Goal: Transaction & Acquisition: Purchase product/service

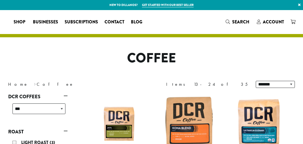
click at [241, 20] on span "Search" at bounding box center [240, 22] width 17 height 6
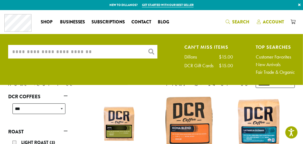
click at [270, 21] on span "Account" at bounding box center [273, 22] width 21 height 6
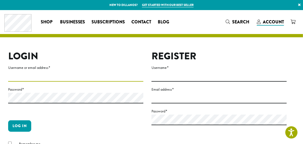
click at [26, 78] on input "Username or email address *" at bounding box center [75, 76] width 135 height 11
type input "**********"
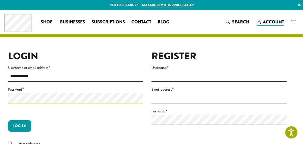
click at [8, 120] on button "Log in" at bounding box center [19, 125] width 23 height 11
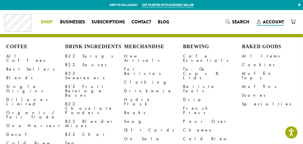
click at [50, 21] on span "Shop" at bounding box center [47, 22] width 12 height 7
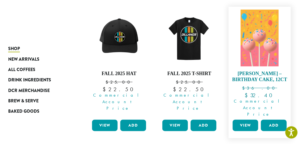
scroll to position [222, 0]
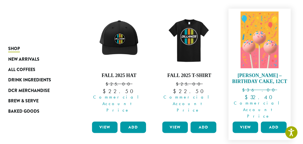
click at [266, 72] on h4 "[PERSON_NAME] – Birthday Cake, 12ct" at bounding box center [259, 78] width 57 height 12
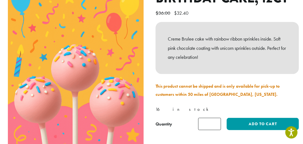
scroll to position [98, 0]
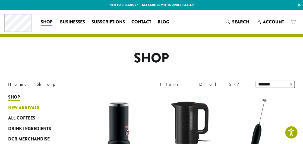
click at [22, 104] on span "New Arrivals" at bounding box center [23, 107] width 31 height 7
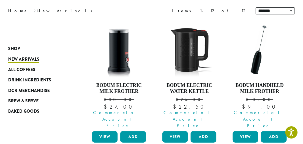
scroll to position [67, 0]
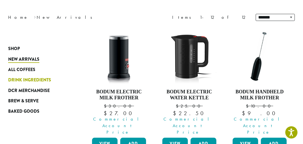
click at [36, 78] on span "Drink Ingredients" at bounding box center [29, 80] width 43 height 7
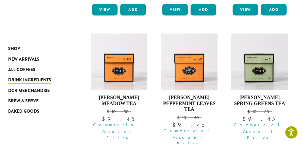
scroll to position [197, 0]
